Goal: Information Seeking & Learning: Check status

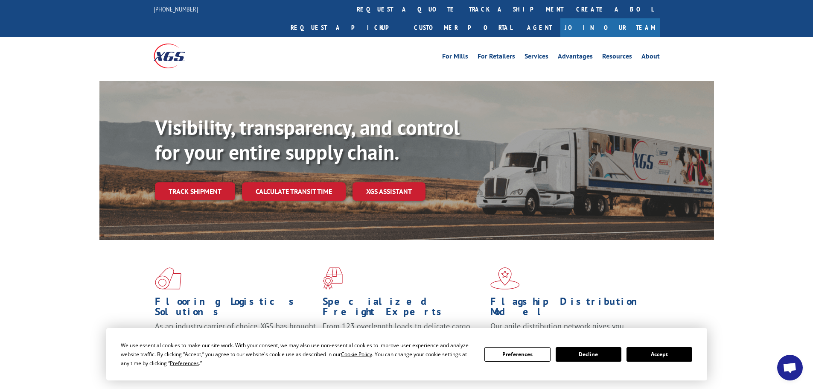
click at [674, 352] on button "Accept" at bounding box center [659, 354] width 66 height 15
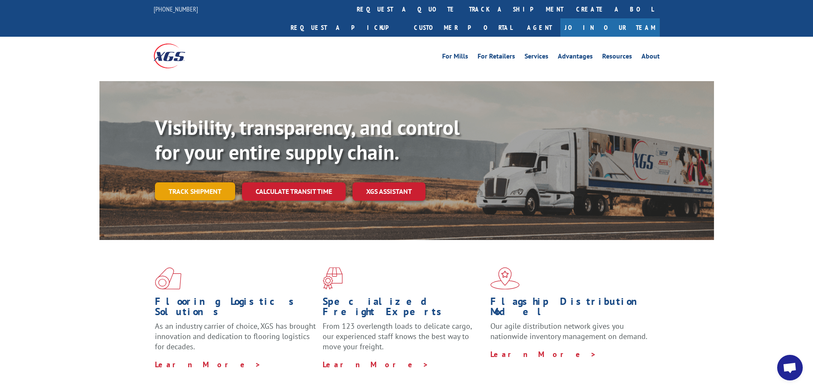
click at [209, 182] on link "Track shipment" at bounding box center [195, 191] width 80 height 18
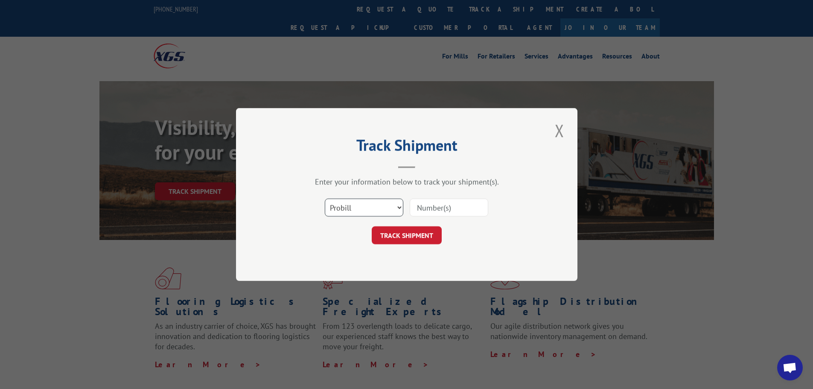
click at [347, 201] on select "Select category... Probill BOL PO" at bounding box center [364, 207] width 78 height 18
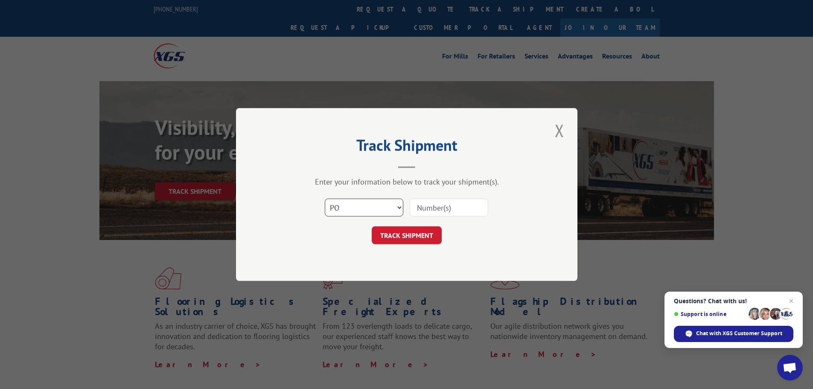
click at [325, 198] on select "Select category... Probill BOL PO" at bounding box center [364, 207] width 78 height 18
click at [366, 209] on select "Select category... Probill BOL PO" at bounding box center [364, 207] width 78 height 18
select select "bol"
click at [325, 198] on select "Select category... Probill BOL PO" at bounding box center [364, 207] width 78 height 18
click at [433, 208] on input at bounding box center [449, 207] width 78 height 18
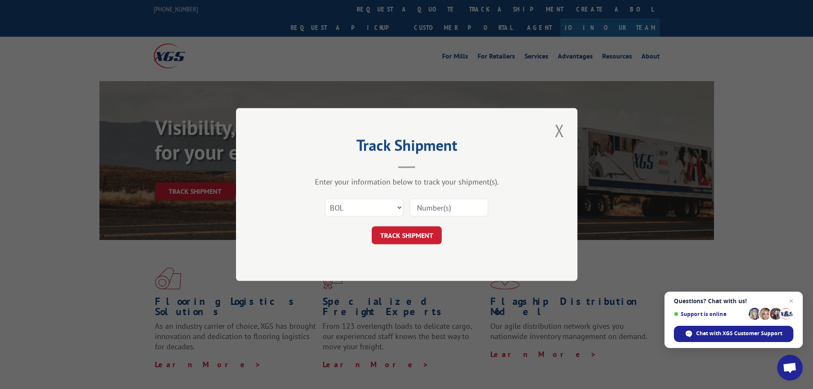
paste input "4818933"
type input "4818933"
click at [417, 233] on button "TRACK SHIPMENT" at bounding box center [407, 235] width 70 height 18
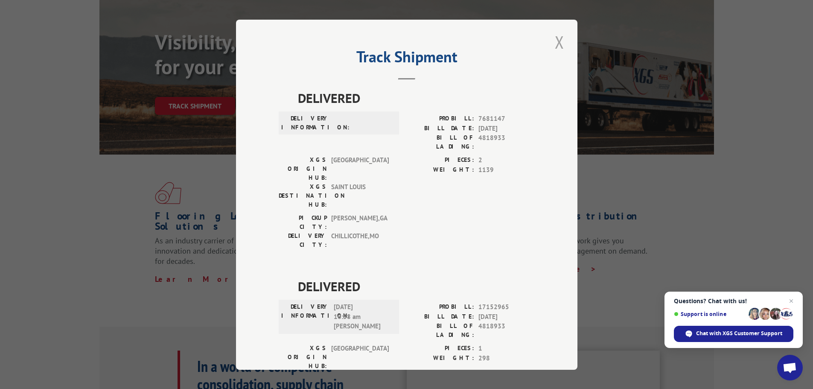
click at [558, 45] on button "Close modal" at bounding box center [559, 41] width 15 height 23
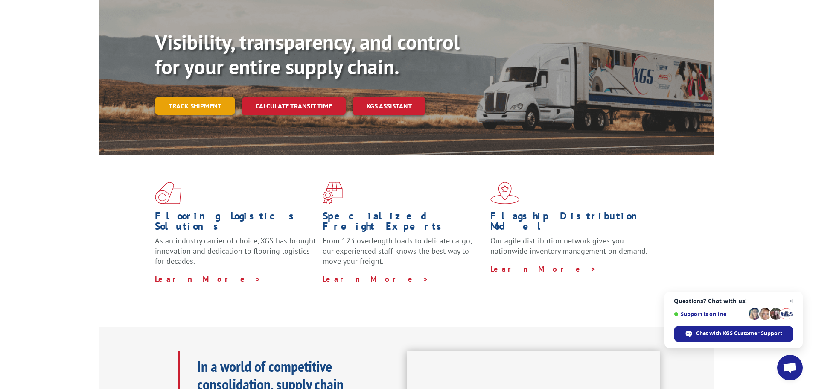
click at [174, 97] on link "Track shipment" at bounding box center [195, 106] width 80 height 18
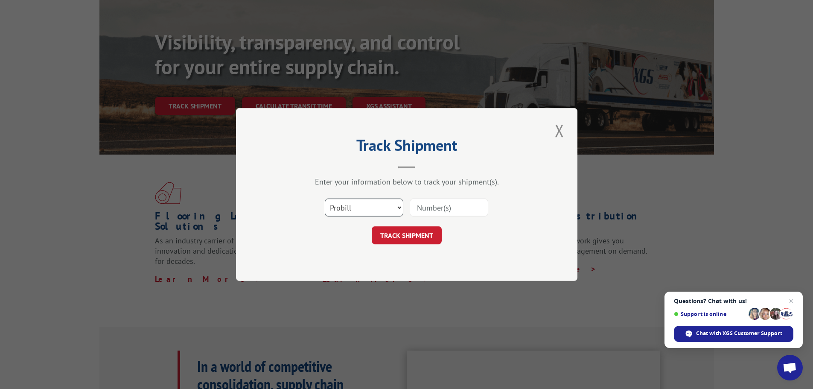
click at [354, 212] on select "Select category... Probill BOL PO" at bounding box center [364, 207] width 78 height 18
select select "bol"
click at [325, 198] on select "Select category... Probill BOL PO" at bounding box center [364, 207] width 78 height 18
click at [439, 213] on input at bounding box center [449, 207] width 78 height 18
paste input "419467"
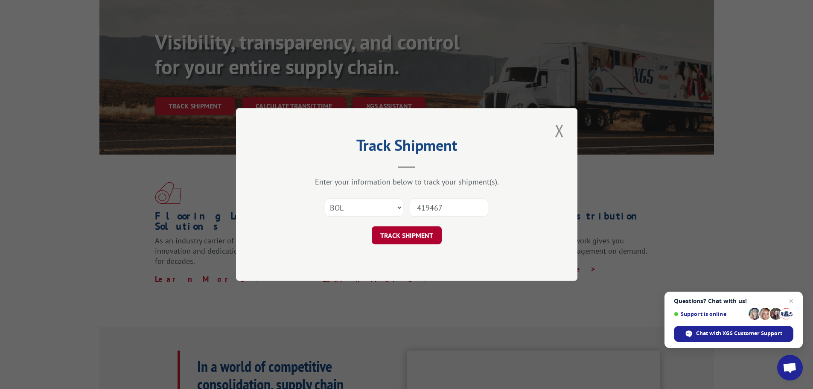
type input "419467"
click at [422, 235] on button "TRACK SHIPMENT" at bounding box center [407, 235] width 70 height 18
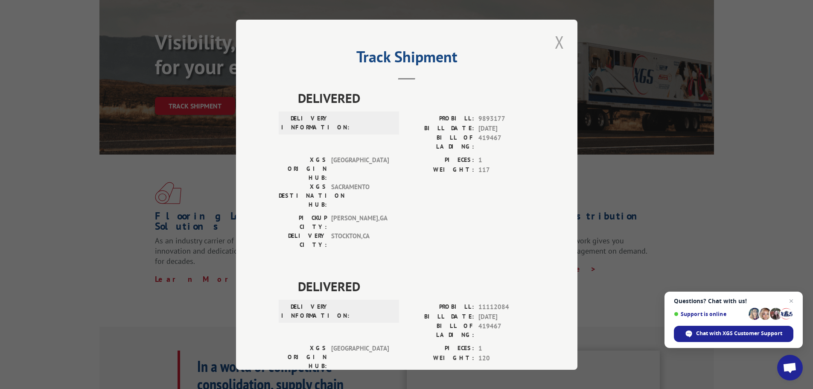
click at [552, 41] on button "Close modal" at bounding box center [559, 41] width 15 height 23
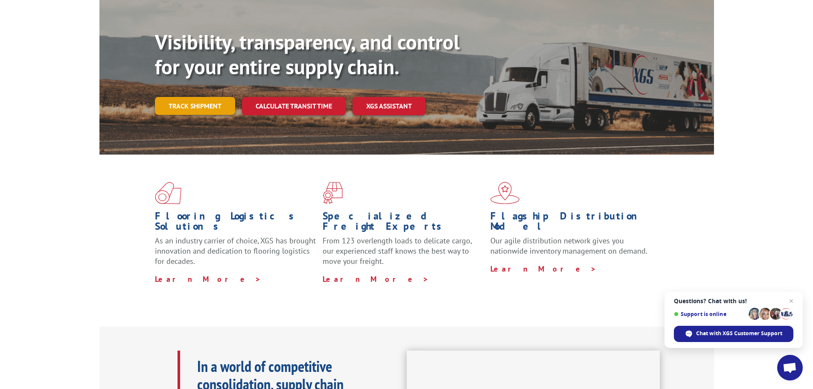
click at [207, 97] on link "Track shipment" at bounding box center [195, 106] width 80 height 18
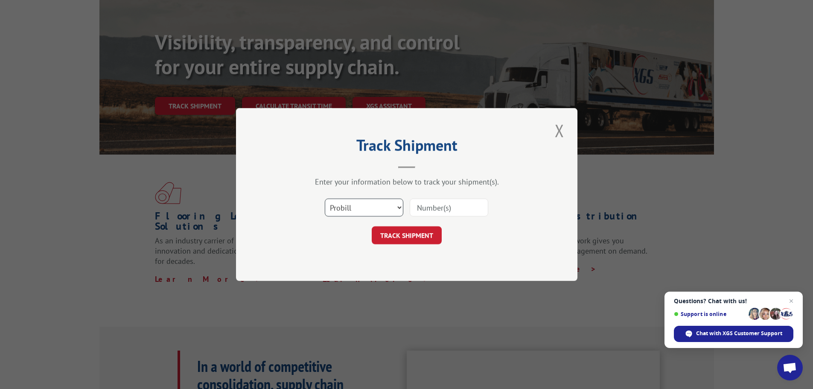
click at [360, 211] on select "Select category... Probill BOL PO" at bounding box center [364, 207] width 78 height 18
select select "bol"
click at [325, 198] on select "Select category... Probill BOL PO" at bounding box center [364, 207] width 78 height 18
click at [435, 205] on input at bounding box center [449, 207] width 78 height 18
paste input "5953283"
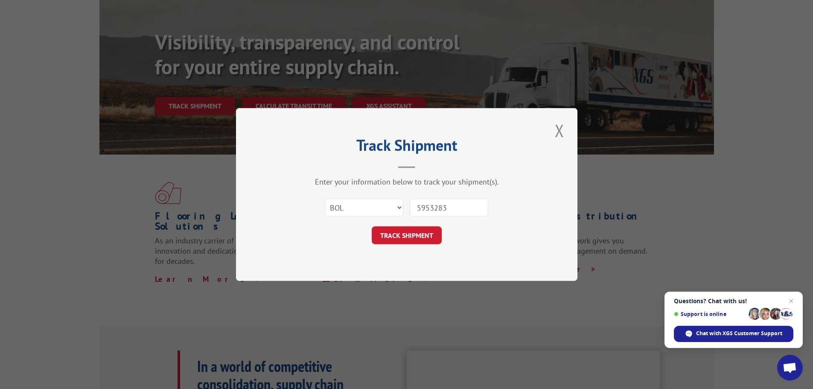
type input "5953283"
click at [407, 242] on button "TRACK SHIPMENT" at bounding box center [407, 235] width 70 height 18
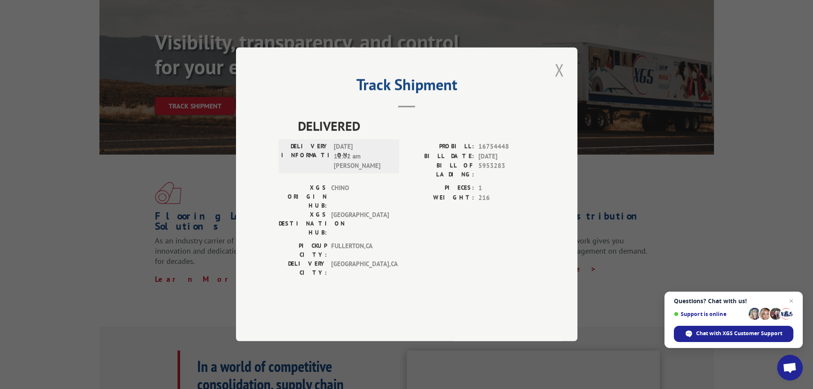
click at [558, 81] on button "Close modal" at bounding box center [559, 69] width 15 height 23
